Goal: Register for event/course

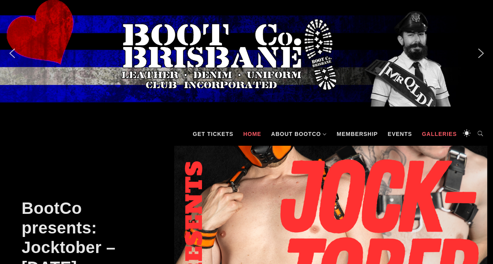
click at [448, 132] on link "Galleries" at bounding box center [439, 134] width 43 height 24
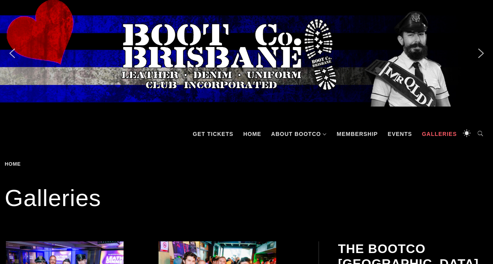
click at [5, 162] on span "Home" at bounding box center [14, 164] width 19 height 6
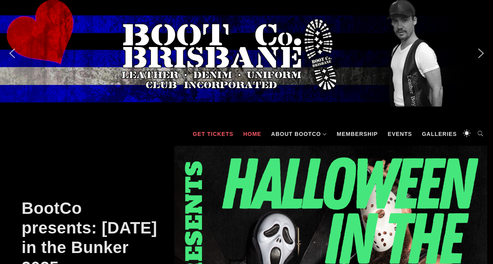
click at [209, 135] on link "GET TICKETS" at bounding box center [213, 134] width 49 height 24
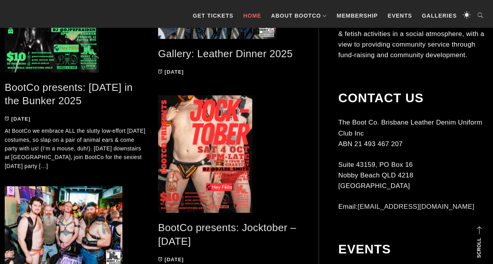
scroll to position [455, 0]
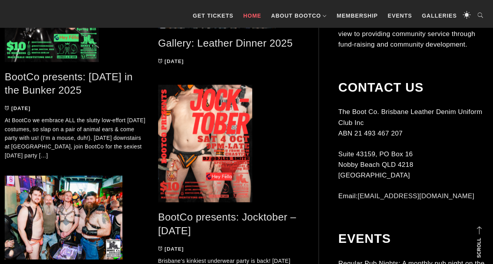
click at [228, 218] on link "BootCo presents: Jocktober – [DATE]" at bounding box center [227, 224] width 138 height 26
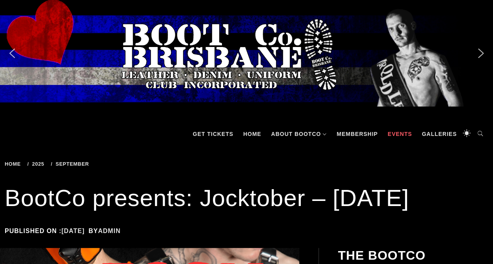
click at [404, 135] on link "Events" at bounding box center [400, 134] width 32 height 24
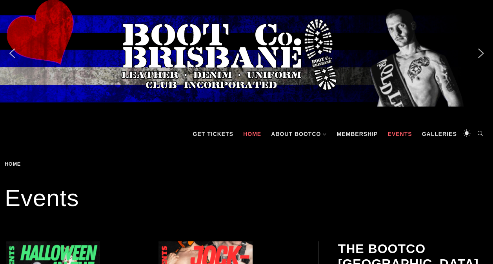
click at [257, 133] on link "Home" at bounding box center [252, 134] width 26 height 24
